Goal: Information Seeking & Learning: Learn about a topic

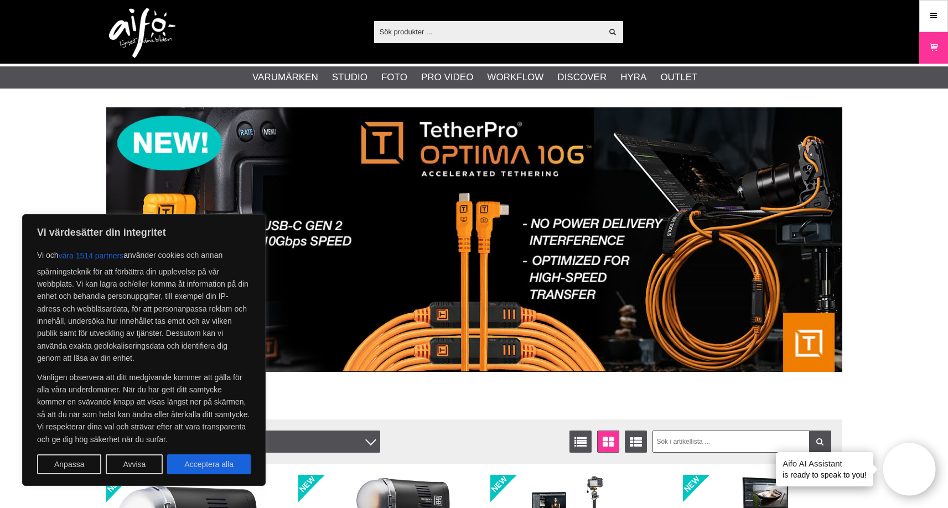
click at [426, 42] on div "Visa alla" at bounding box center [498, 32] width 249 height 22
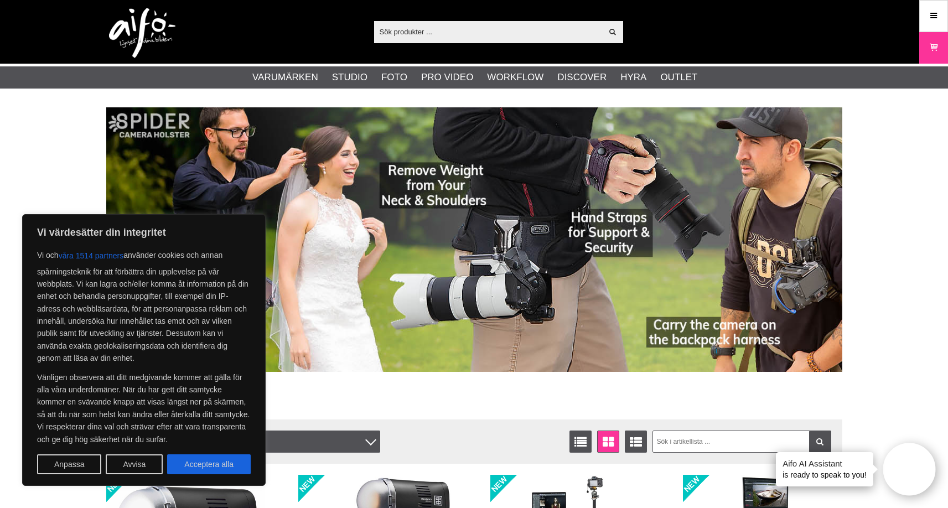
click at [427, 40] on input "text" at bounding box center [488, 31] width 229 height 17
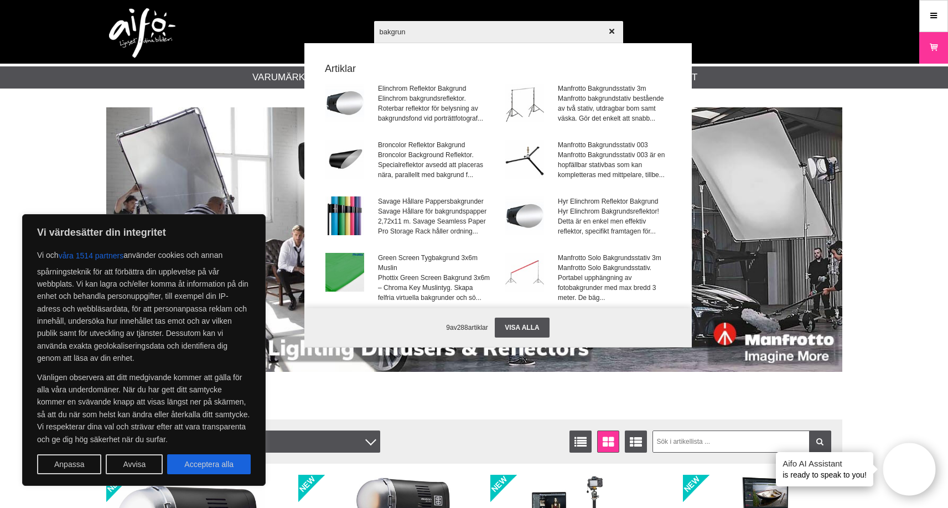
type input "bakgrund"
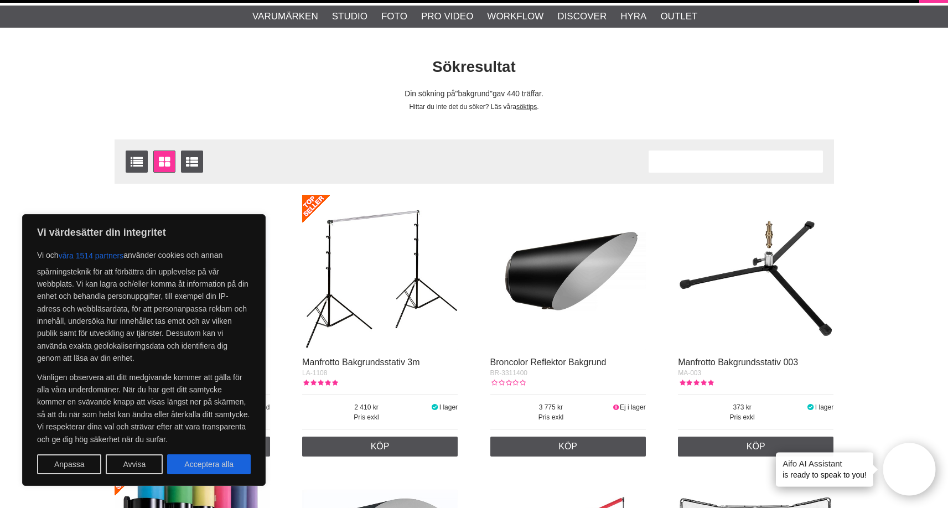
scroll to position [64, 0]
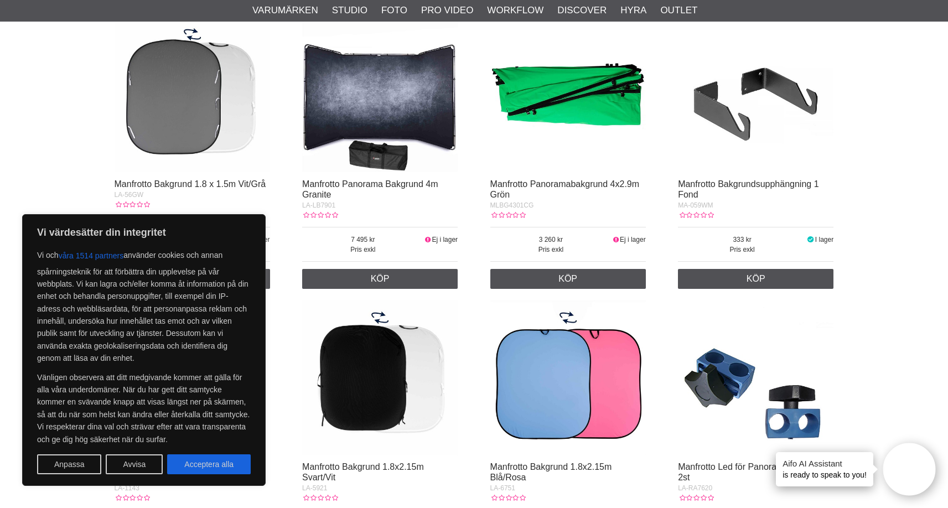
scroll to position [1066, 0]
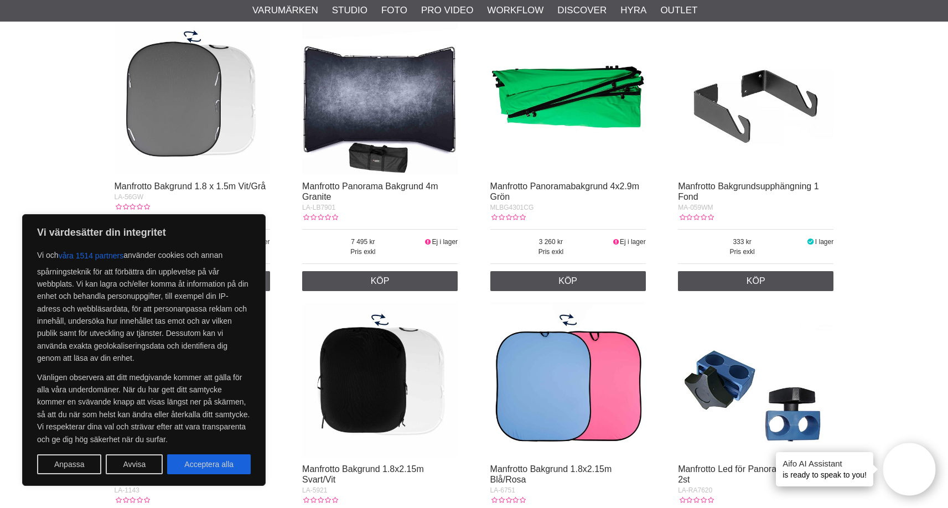
click at [426, 140] on img at bounding box center [380, 97] width 156 height 156
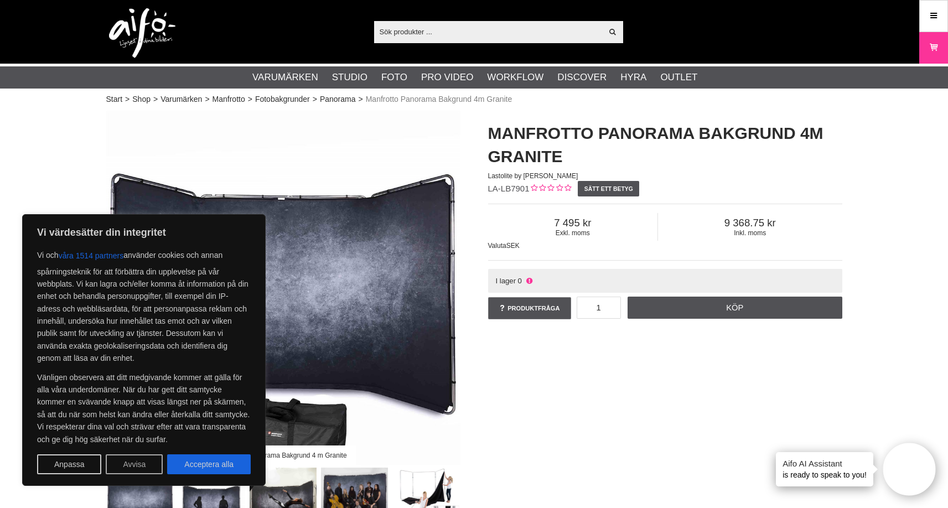
click at [112, 463] on button "Avvisa" at bounding box center [134, 464] width 57 height 20
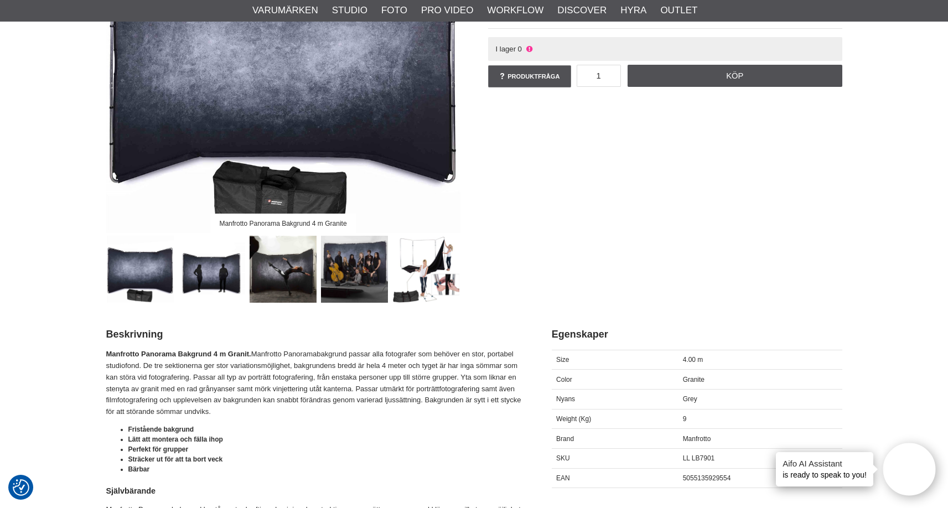
scroll to position [232, 0]
click at [352, 280] on img at bounding box center [354, 268] width 67 height 67
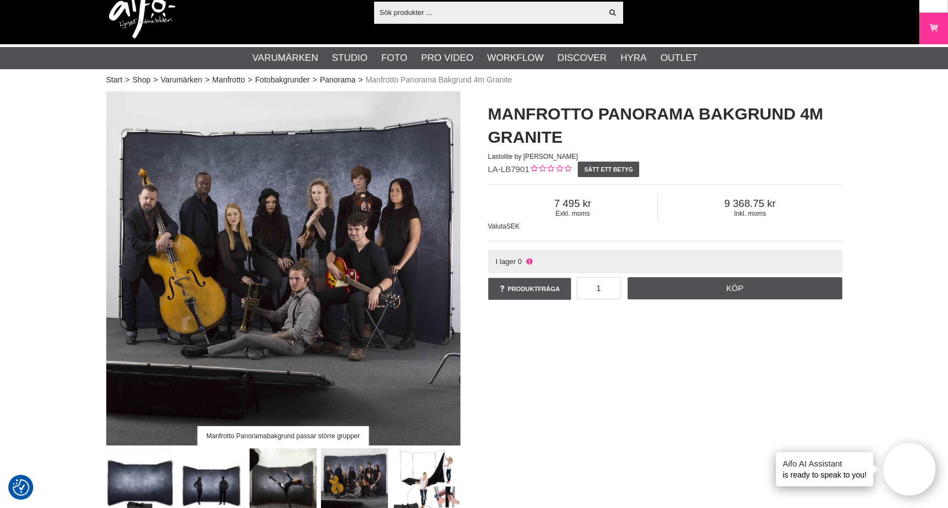
scroll to position [0, 0]
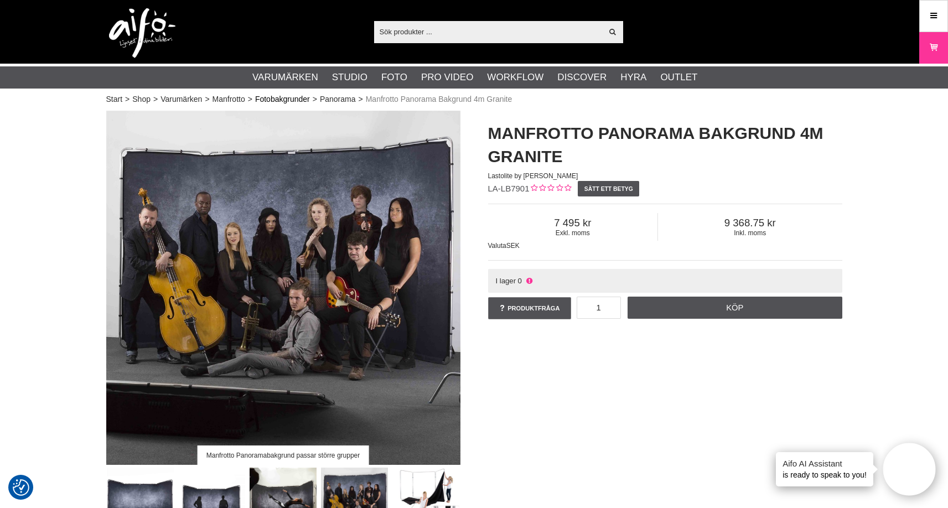
click at [298, 102] on link "Fotobakgrunder" at bounding box center [282, 100] width 55 height 12
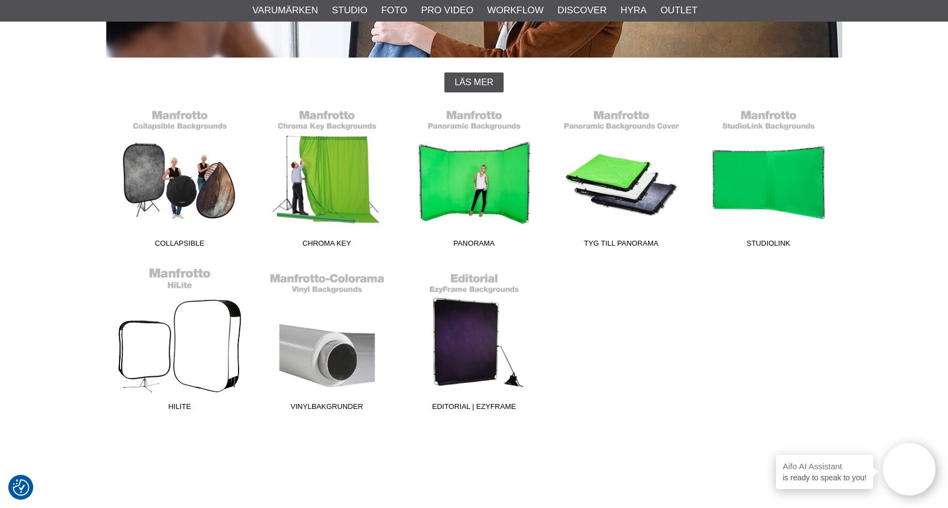
scroll to position [233, 0]
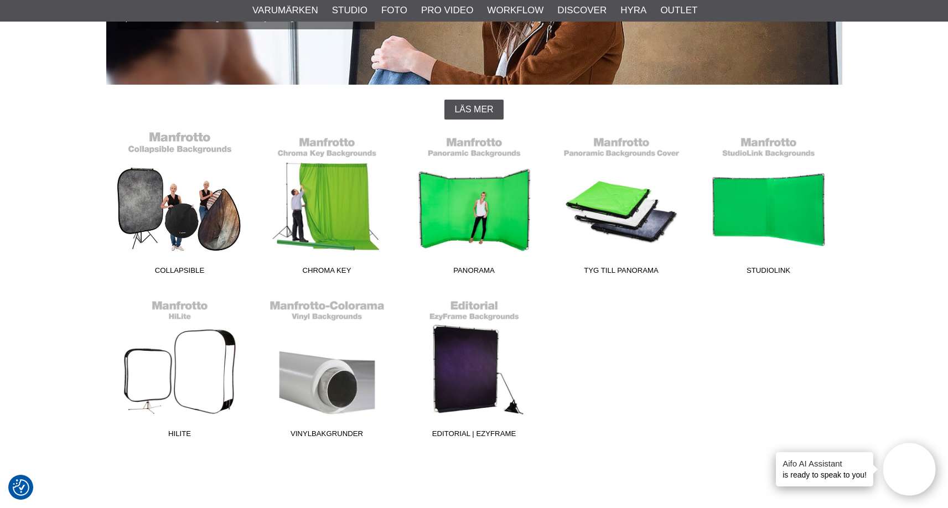
click at [199, 223] on link "Collapsible" at bounding box center [179, 205] width 147 height 149
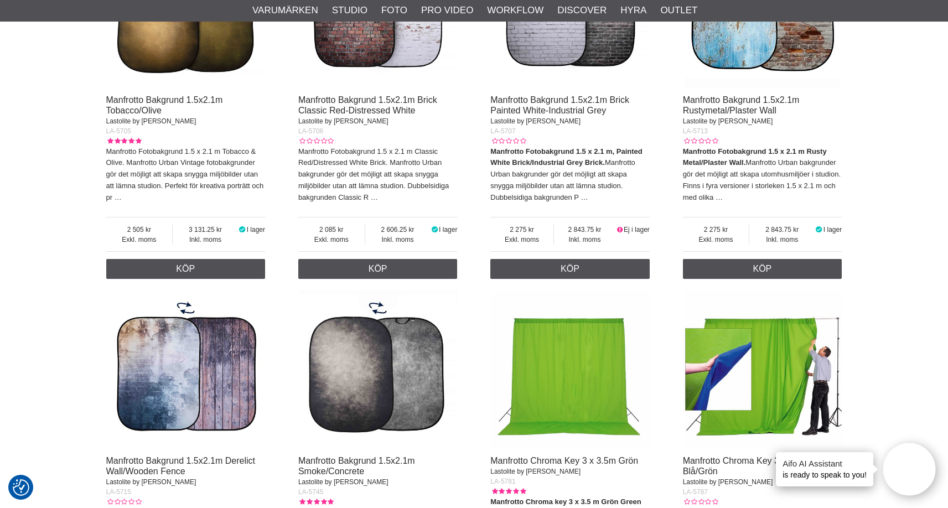
scroll to position [725, 0]
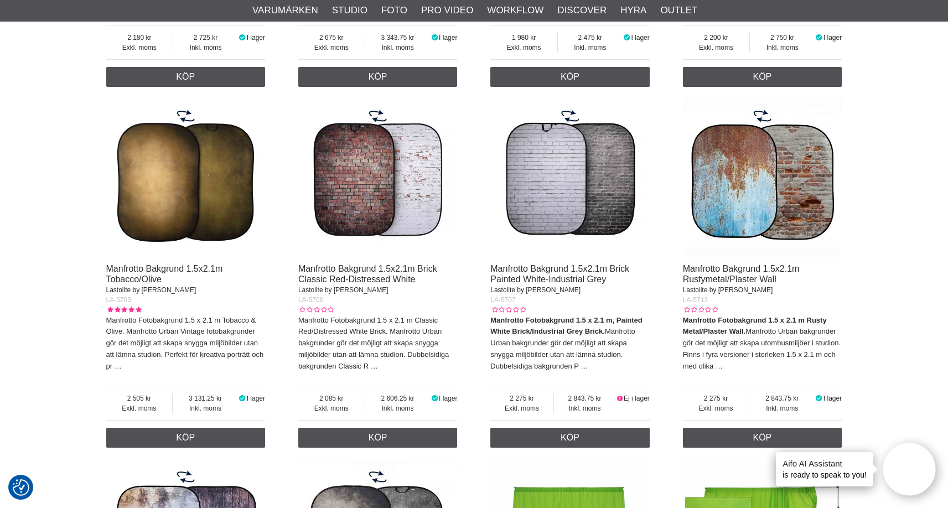
click at [427, 172] on img at bounding box center [377, 177] width 159 height 159
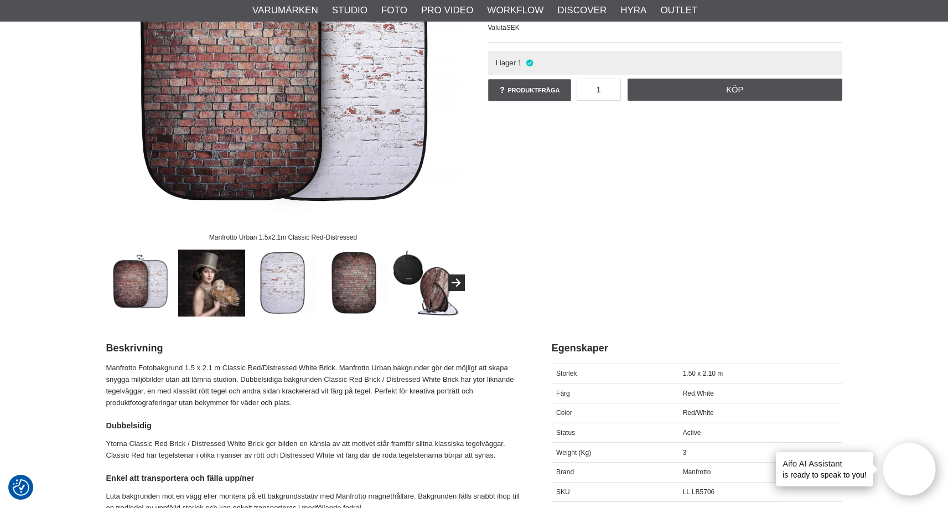
scroll to position [278, 0]
